Goal: Information Seeking & Learning: Learn about a topic

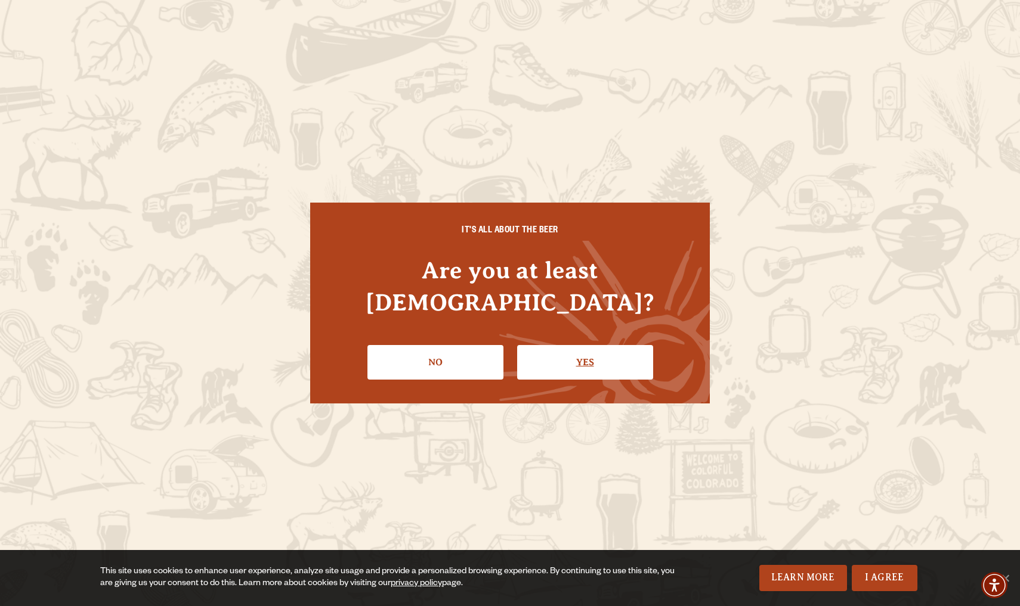
click at [563, 346] on link "Yes" at bounding box center [585, 362] width 136 height 35
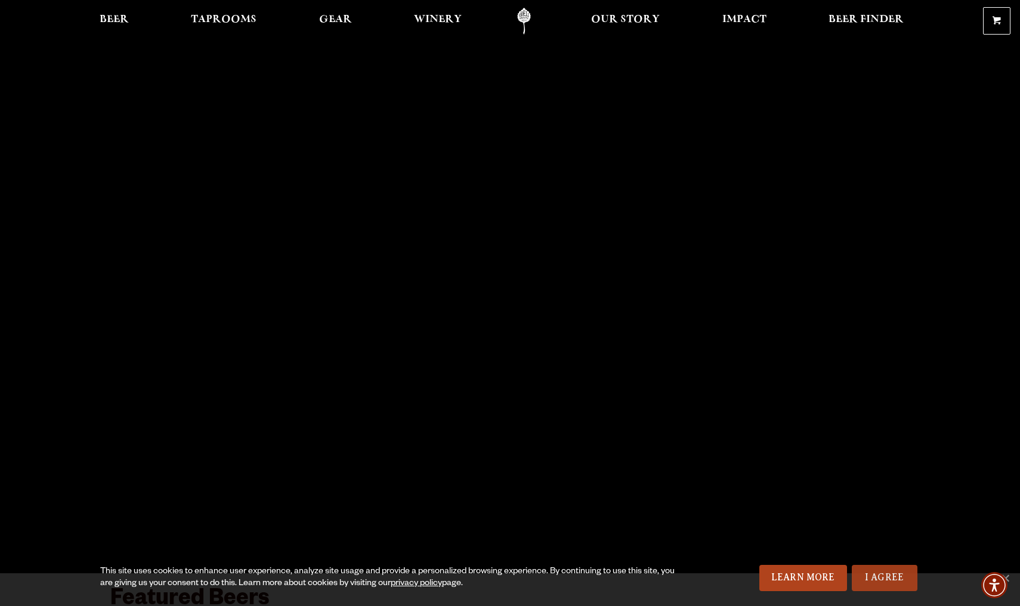
click at [887, 585] on link "I Agree" at bounding box center [884, 578] width 66 height 26
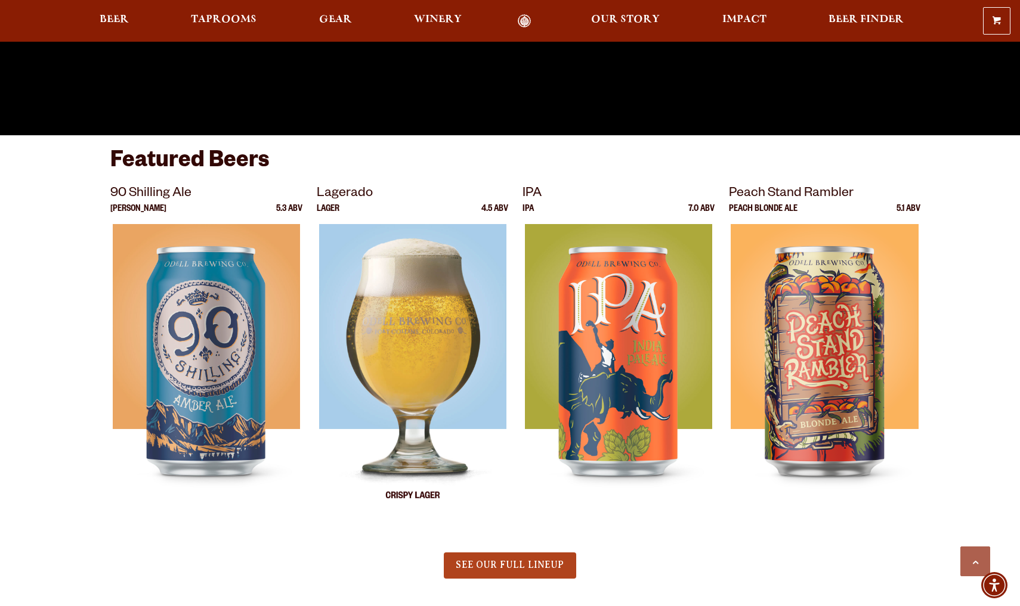
scroll to position [444, 0]
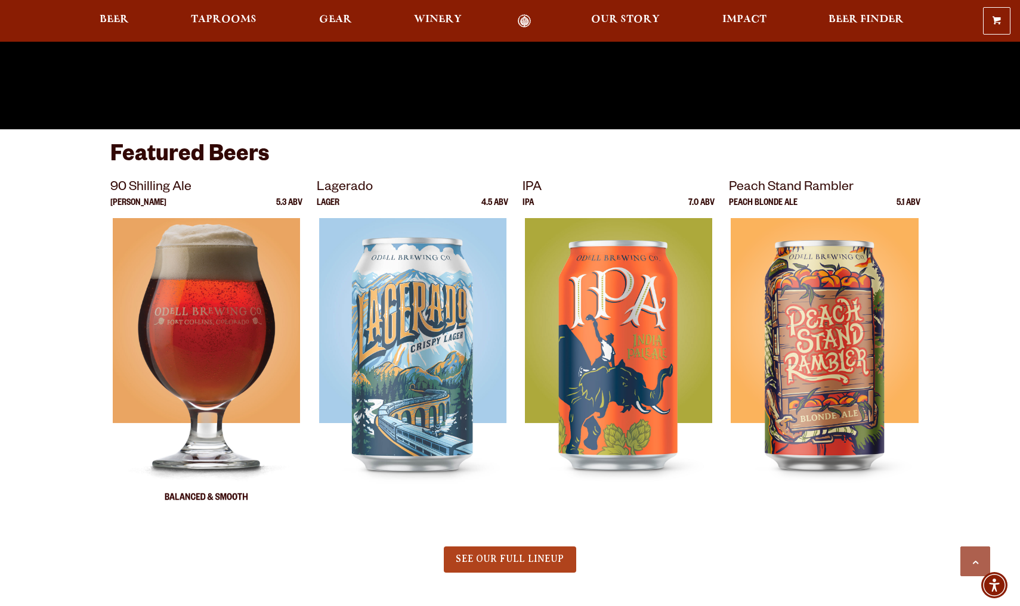
click at [179, 332] on img at bounding box center [206, 367] width 187 height 298
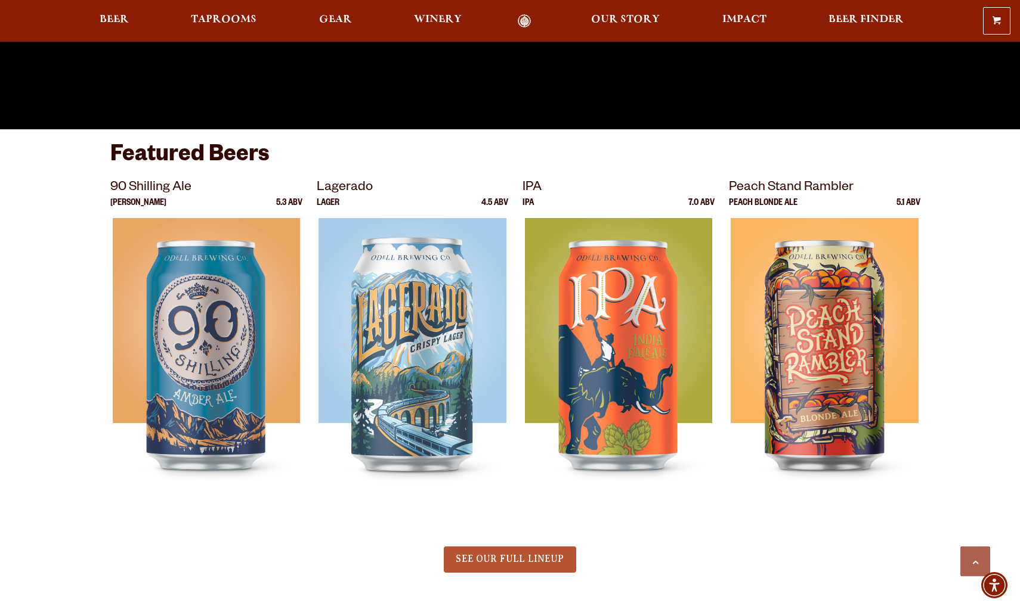
click at [501, 559] on span "SEE OUR FULL LINEUP" at bounding box center [510, 559] width 108 height 11
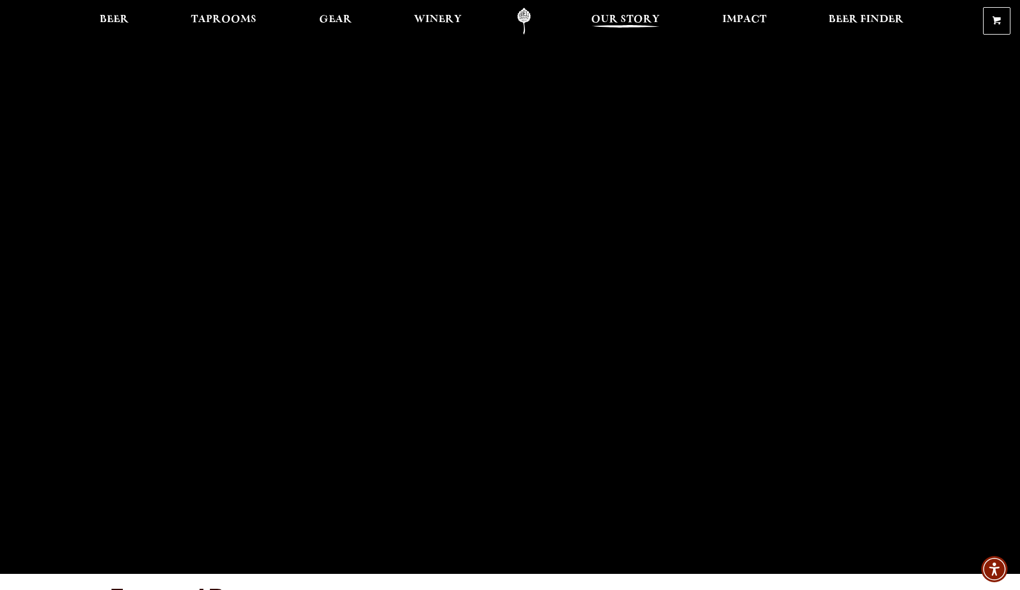
click at [621, 21] on span "Our Story" at bounding box center [625, 20] width 69 height 10
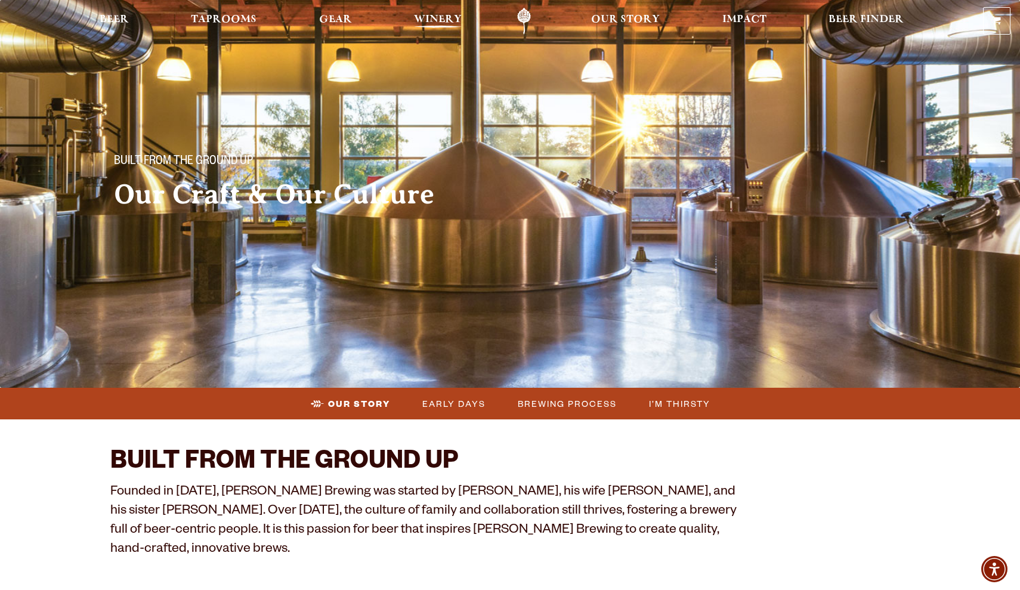
click at [424, 22] on span "Winery" at bounding box center [438, 20] width 48 height 10
